Goal: Task Accomplishment & Management: Use online tool/utility

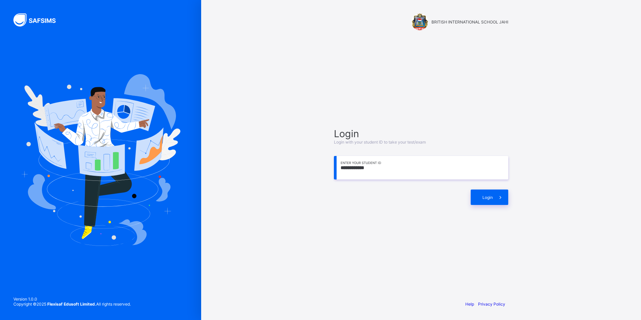
drag, startPoint x: 370, startPoint y: 170, endPoint x: 343, endPoint y: 173, distance: 27.0
click at [343, 173] on input "**********" at bounding box center [421, 167] width 174 height 23
click at [356, 170] on input "**********" at bounding box center [421, 167] width 174 height 23
drag, startPoint x: 363, startPoint y: 171, endPoint x: 340, endPoint y: 172, distance: 23.5
click at [340, 172] on input "**********" at bounding box center [421, 167] width 174 height 23
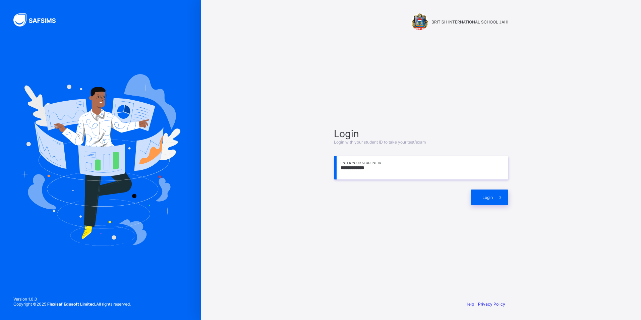
drag, startPoint x: 368, startPoint y: 171, endPoint x: 319, endPoint y: 218, distance: 67.1
click at [327, 213] on div "**********" at bounding box center [421, 160] width 201 height 320
click at [400, 221] on div "**********" at bounding box center [421, 166] width 188 height 230
click at [500, 190] on span at bounding box center [500, 196] width 15 height 15
click at [486, 196] on span "Login" at bounding box center [488, 197] width 10 height 5
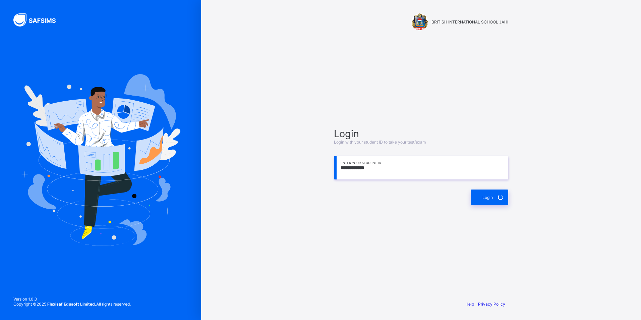
click at [387, 170] on input "**********" at bounding box center [421, 167] width 174 height 23
type input "**********"
click at [490, 195] on span "Login" at bounding box center [488, 197] width 10 height 5
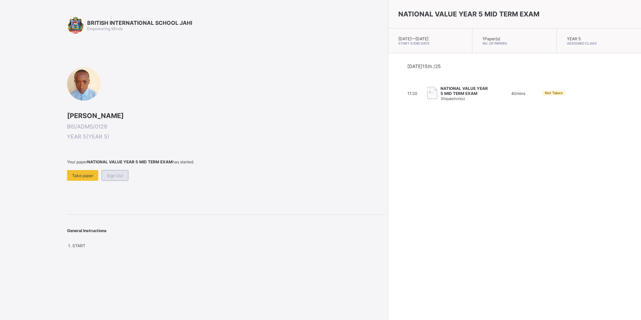
click at [116, 173] on span "Sign Out" at bounding box center [115, 175] width 16 height 5
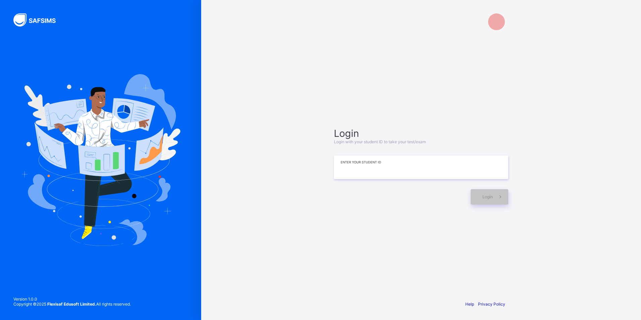
click at [374, 166] on input at bounding box center [421, 167] width 174 height 23
type input "**********"
click at [490, 201] on div "Login" at bounding box center [490, 196] width 38 height 15
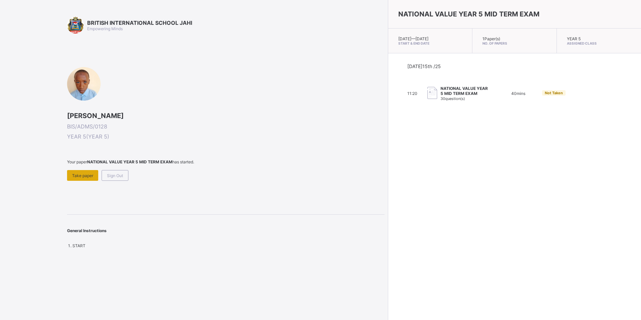
click at [91, 178] on span "Take paper" at bounding box center [82, 175] width 21 height 5
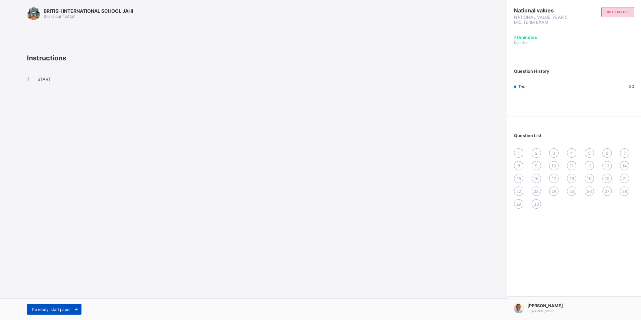
click at [73, 307] on span at bounding box center [76, 309] width 11 height 11
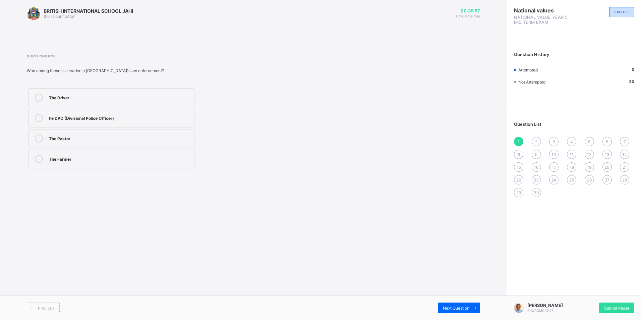
click at [62, 96] on div "The Driver" at bounding box center [120, 97] width 142 height 7
click at [538, 138] on div "2" at bounding box center [536, 141] width 9 height 9
click at [101, 98] on div "Traditional leadership" at bounding box center [120, 97] width 142 height 7
click at [550, 141] on div "3" at bounding box center [553, 141] width 9 height 9
click at [128, 138] on div "Chief of a village" at bounding box center [120, 137] width 142 height 7
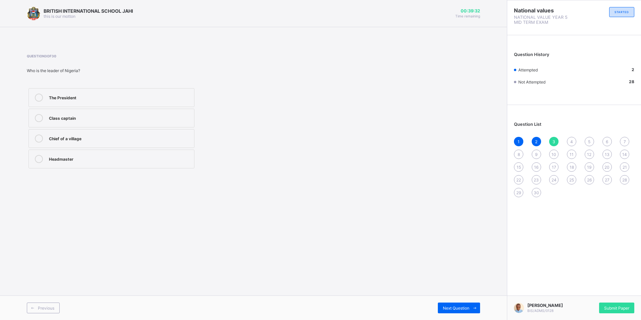
click at [569, 139] on div "4" at bounding box center [571, 141] width 9 height 9
click at [115, 117] on div "Loving" at bounding box center [120, 117] width 142 height 7
click at [589, 137] on div "Question List 1 2 3 4 5 6 7 8 9 10 11 12 13 14 15 16 17 18 19 20 21 22 23 24 25…" at bounding box center [574, 156] width 134 height 96
click at [586, 141] on div "5" at bounding box center [589, 141] width 9 height 9
click at [112, 100] on div "The Senate President" at bounding box center [120, 98] width 142 height 8
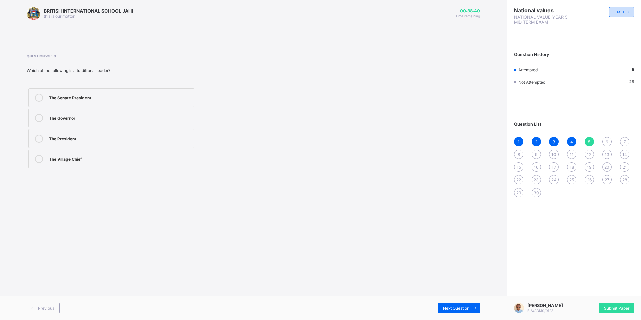
click at [191, 165] on label "The Village Chief" at bounding box center [112, 159] width 166 height 19
click at [605, 143] on div "6" at bounding box center [607, 141] width 9 height 9
click at [104, 98] on div "allows others to share ideas" at bounding box center [120, 97] width 142 height 7
click at [623, 139] on div "7" at bounding box center [624, 141] width 9 height 9
click at [121, 125] on label "Friendly leadership" at bounding box center [112, 118] width 166 height 19
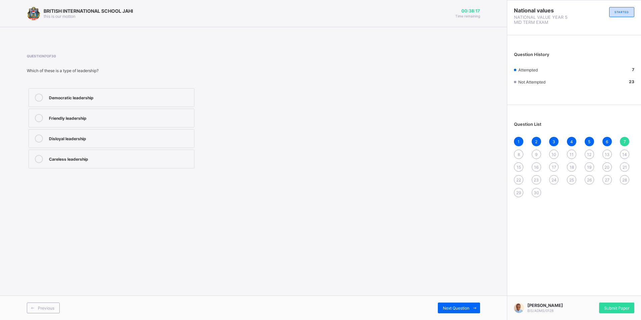
click at [514, 151] on div "1 2 3 4 5 6 7 8 9 10 11 12 13 14 15 16 17 18 19 20 21 22 23 24 25 26 27 28 29 30" at bounding box center [574, 167] width 120 height 60
click at [520, 153] on div "8" at bounding box center [518, 154] width 9 height 9
drag, startPoint x: 189, startPoint y: 98, endPoint x: 264, endPoint y: 116, distance: 77.3
click at [229, 107] on div "Greed Laziness Fear Courage" at bounding box center [168, 128] width 282 height 83
click at [87, 116] on div "Laziness" at bounding box center [120, 117] width 142 height 7
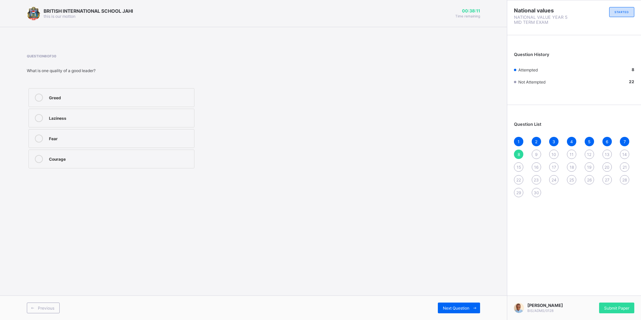
click at [535, 154] on span "9" at bounding box center [536, 154] width 2 height 5
click at [84, 121] on div "Street trader" at bounding box center [120, 118] width 142 height 8
click at [554, 154] on span "10" at bounding box center [554, 154] width 5 height 5
click at [77, 97] on div "selfish" at bounding box center [120, 97] width 142 height 7
click at [570, 151] on div "11" at bounding box center [571, 154] width 9 height 9
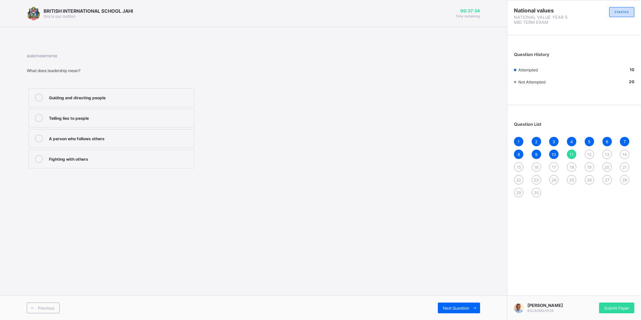
click at [191, 124] on label "Telling lies to people" at bounding box center [112, 118] width 166 height 19
click at [590, 155] on span "12" at bounding box center [589, 154] width 4 height 5
click at [194, 124] on label "Armed robbers" at bounding box center [112, 118] width 166 height 19
click at [606, 153] on span "13" at bounding box center [607, 154] width 5 height 5
drag, startPoint x: 174, startPoint y: 114, endPoint x: 294, endPoint y: 128, distance: 121.2
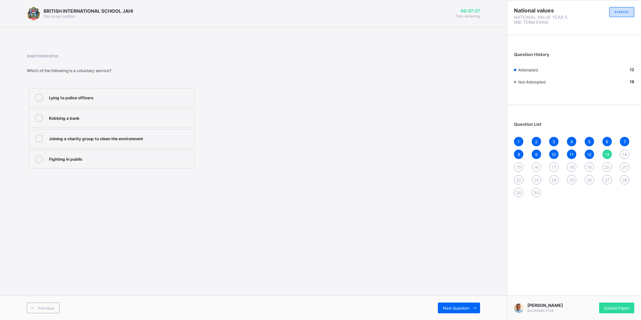
click at [195, 117] on div "Lying to police officers Robbing a bank Joining a charity group to clean the en…" at bounding box center [111, 128] width 169 height 83
click at [625, 155] on span "14" at bounding box center [624, 154] width 5 height 5
click at [102, 99] on div "Teaching children" at bounding box center [120, 97] width 142 height 7
click at [607, 152] on span "13" at bounding box center [607, 154] width 5 height 5
click at [108, 95] on div "Lying to police officers" at bounding box center [120, 97] width 142 height 7
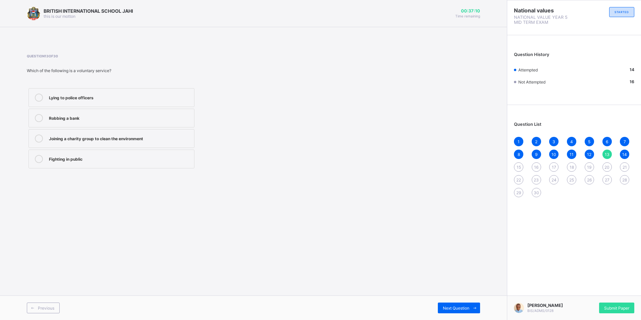
click at [519, 166] on span "15" at bounding box center [519, 167] width 4 height 5
click at [75, 98] on div "corps members" at bounding box center [120, 97] width 142 height 7
click at [540, 166] on div "16" at bounding box center [536, 166] width 9 height 9
click at [133, 92] on label "National Young Soldiers Corps" at bounding box center [112, 97] width 166 height 19
click at [554, 163] on div "17" at bounding box center [553, 166] width 9 height 9
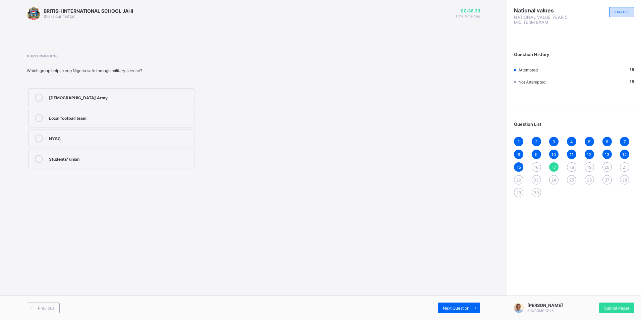
click at [538, 165] on span "16" at bounding box center [536, 167] width 4 height 5
click at [101, 96] on div "National Young Soldiers Corps" at bounding box center [120, 97] width 142 height 7
click at [556, 169] on span "17" at bounding box center [554, 167] width 4 height 5
click at [97, 103] on label "[DEMOGRAPHIC_DATA] Army" at bounding box center [112, 97] width 166 height 19
click at [573, 165] on span "18" at bounding box center [572, 167] width 4 height 5
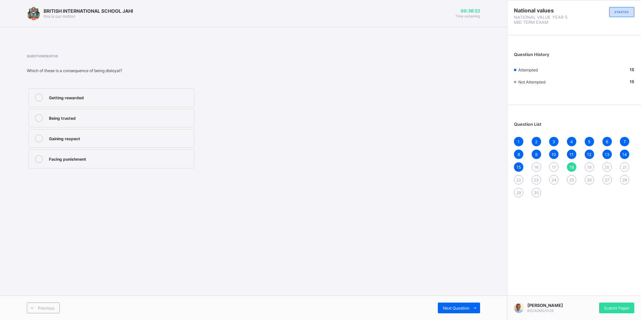
click at [555, 166] on span "17" at bounding box center [554, 167] width 4 height 5
click at [535, 163] on div "16" at bounding box center [536, 166] width 9 height 9
click at [92, 96] on div "National Young Soldiers Corps" at bounding box center [120, 97] width 142 height 7
click at [550, 163] on div "1 2 3 4 5 6 7 8 9 10 11 12 13 14 15 16 17 18 19 20 21 22 23 24 25 26 27 28 29 30" at bounding box center [574, 167] width 120 height 60
click at [553, 163] on div "17" at bounding box center [553, 166] width 9 height 9
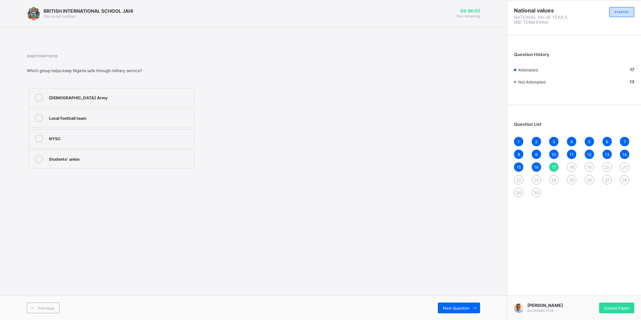
click at [129, 119] on div "Local football team" at bounding box center [120, 117] width 142 height 7
click at [569, 169] on div "18" at bounding box center [571, 166] width 9 height 9
click at [95, 162] on div "Facing punishment" at bounding box center [120, 159] width 142 height 8
click at [590, 167] on span "19" at bounding box center [589, 167] width 4 height 5
click at [174, 117] on div "Getting expelled from school" at bounding box center [120, 117] width 142 height 7
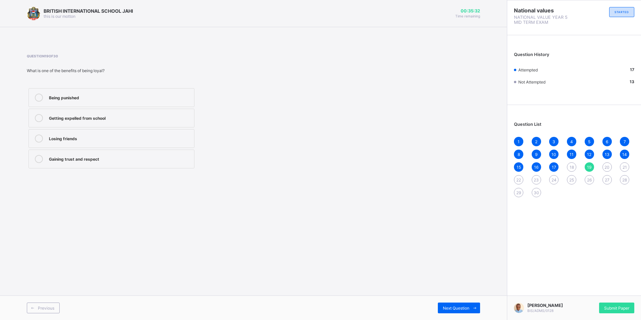
click at [607, 167] on span "20" at bounding box center [607, 167] width 5 height 5
click at [168, 123] on label "Obeying traffic rules" at bounding box center [112, 118] width 166 height 19
drag, startPoint x: 622, startPoint y: 162, endPoint x: 623, endPoint y: 167, distance: 4.4
click at [623, 167] on div "1 2 3 4 5 6 7 8 9 10 11 12 13 14 15 16 17 18 19 20 21 22 23 24 25 26 27 28 29 30" at bounding box center [574, 167] width 120 height 60
click at [624, 166] on span "21" at bounding box center [625, 167] width 4 height 5
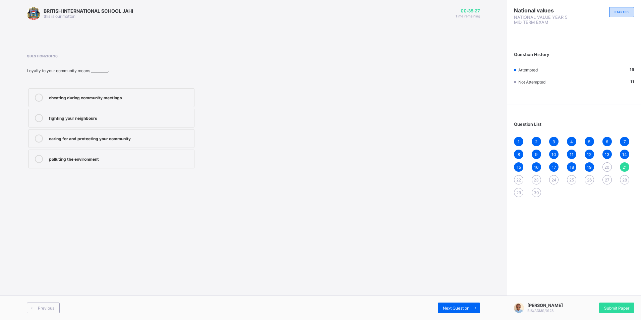
click at [169, 112] on label "fighting your neighbours" at bounding box center [112, 118] width 166 height 19
click at [519, 176] on div "22" at bounding box center [518, 179] width 9 height 9
click at [185, 118] on div "pride and respect" at bounding box center [120, 117] width 142 height 7
click at [540, 180] on div "23" at bounding box center [536, 179] width 9 height 9
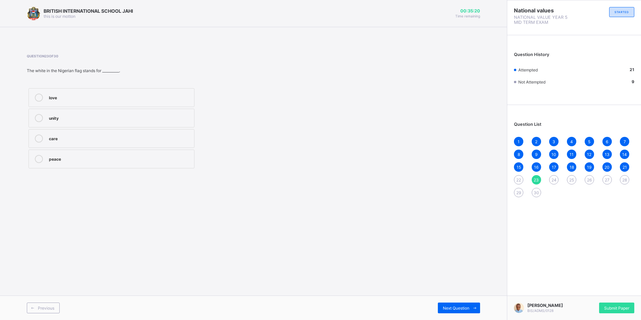
drag, startPoint x: 171, startPoint y: 94, endPoint x: 178, endPoint y: 98, distance: 8.7
click at [171, 94] on div "love" at bounding box center [120, 97] width 142 height 7
click at [553, 180] on span "24" at bounding box center [554, 179] width 5 height 5
click at [164, 116] on div "Peace" at bounding box center [120, 117] width 142 height 7
click at [533, 177] on div "23" at bounding box center [536, 179] width 9 height 9
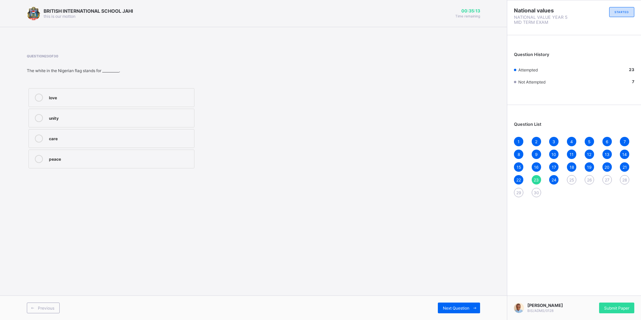
click at [570, 178] on span "25" at bounding box center [571, 179] width 5 height 5
drag, startPoint x: 133, startPoint y: 93, endPoint x: 138, endPoint y: 96, distance: 5.6
click at [133, 93] on label "respecting the national flag" at bounding box center [112, 97] width 166 height 19
click at [589, 181] on span "26" at bounding box center [589, 179] width 5 height 5
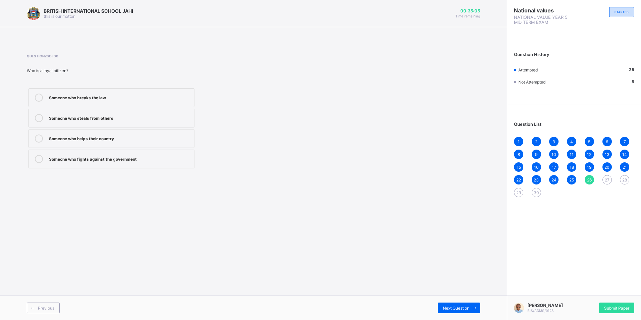
click at [174, 108] on div "Someone who breaks the law Someone who steals from others Someone who helps the…" at bounding box center [111, 128] width 169 height 83
click at [146, 102] on label "Someone who breaks the law" at bounding box center [112, 97] width 166 height 19
click at [608, 177] on span "27" at bounding box center [607, 179] width 5 height 5
click at [64, 122] on label "Obey school rules" at bounding box center [112, 118] width 166 height 19
click at [184, 122] on div "Obey school rules" at bounding box center [120, 118] width 142 height 8
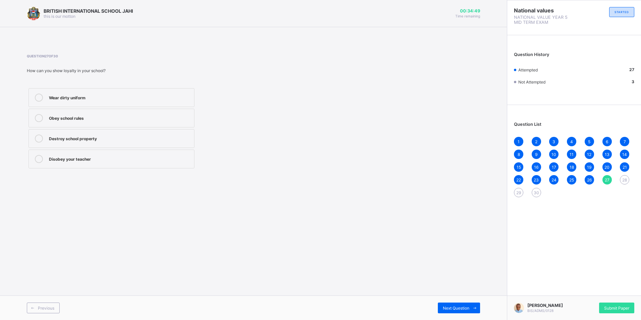
click at [625, 179] on span "28" at bounding box center [624, 179] width 5 height 5
click at [115, 96] on div "Taking your friend’s belongings" at bounding box center [120, 97] width 142 height 7
click at [516, 194] on span "29" at bounding box center [518, 192] width 5 height 5
click at [142, 131] on label "dishonest" at bounding box center [112, 138] width 166 height 19
click at [535, 189] on div "30" at bounding box center [536, 192] width 9 height 9
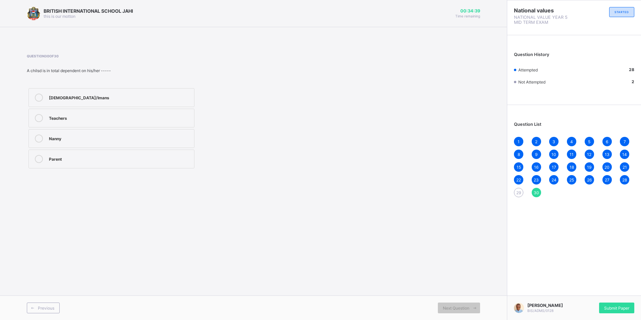
click at [129, 126] on label "Teachers" at bounding box center [112, 118] width 166 height 19
click at [613, 305] on span "Submit Paper" at bounding box center [616, 307] width 25 height 5
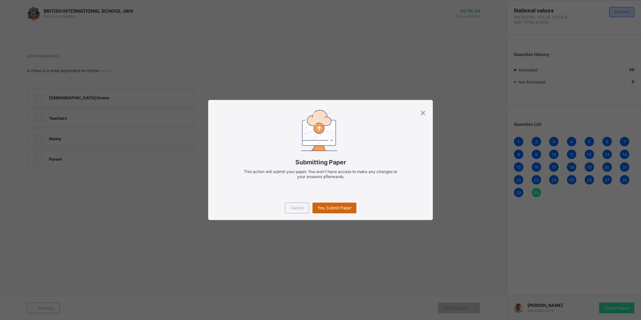
click at [320, 209] on span "Yes, Submit Paper" at bounding box center [335, 207] width 34 height 5
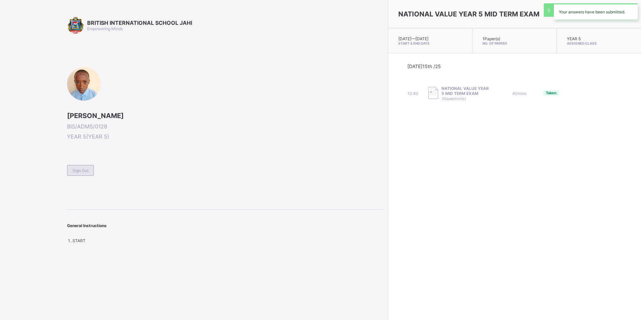
click at [92, 175] on div "Sign Out" at bounding box center [80, 170] width 27 height 11
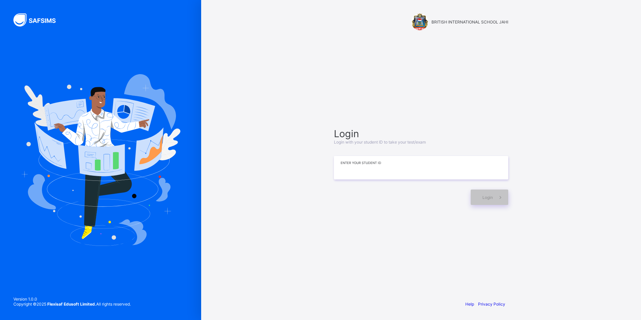
click at [341, 166] on input at bounding box center [421, 167] width 174 height 23
type input "**********"
drag, startPoint x: 504, startPoint y: 201, endPoint x: 489, endPoint y: 199, distance: 15.0
drag, startPoint x: 489, startPoint y: 199, endPoint x: 482, endPoint y: 200, distance: 7.6
click at [485, 198] on span "Login" at bounding box center [488, 197] width 10 height 5
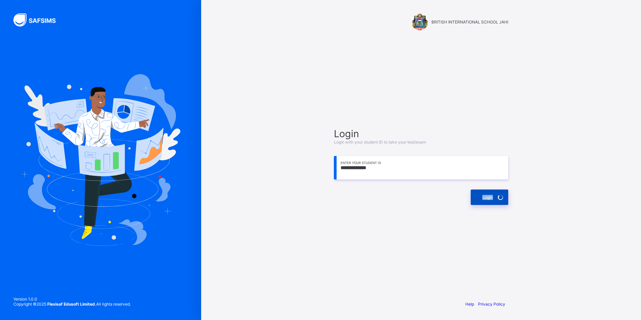
click at [485, 198] on span "Login" at bounding box center [488, 197] width 10 height 5
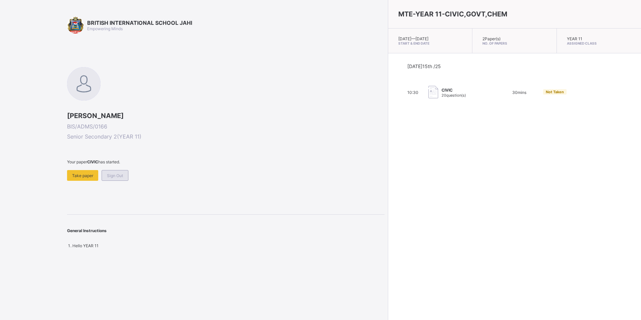
click at [122, 176] on span "Sign Out" at bounding box center [115, 175] width 16 height 5
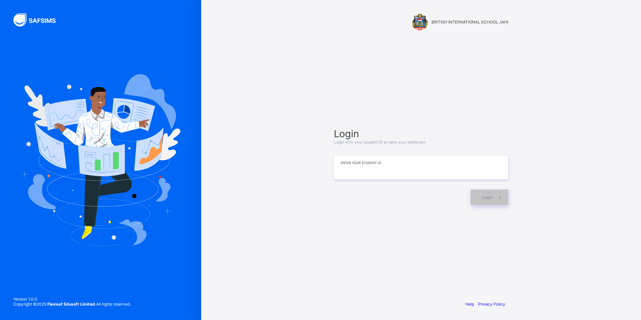
click at [388, 164] on input at bounding box center [421, 167] width 174 height 23
click at [348, 167] on input "*********" at bounding box center [421, 167] width 174 height 23
click at [357, 166] on input "**********" at bounding box center [421, 167] width 174 height 23
type input "**********"
click at [488, 198] on span "Login" at bounding box center [488, 197] width 10 height 5
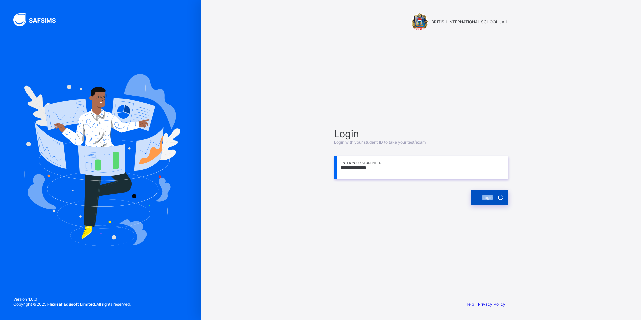
click at [488, 198] on span "Login" at bounding box center [488, 197] width 10 height 5
